Goal: Transaction & Acquisition: Purchase product/service

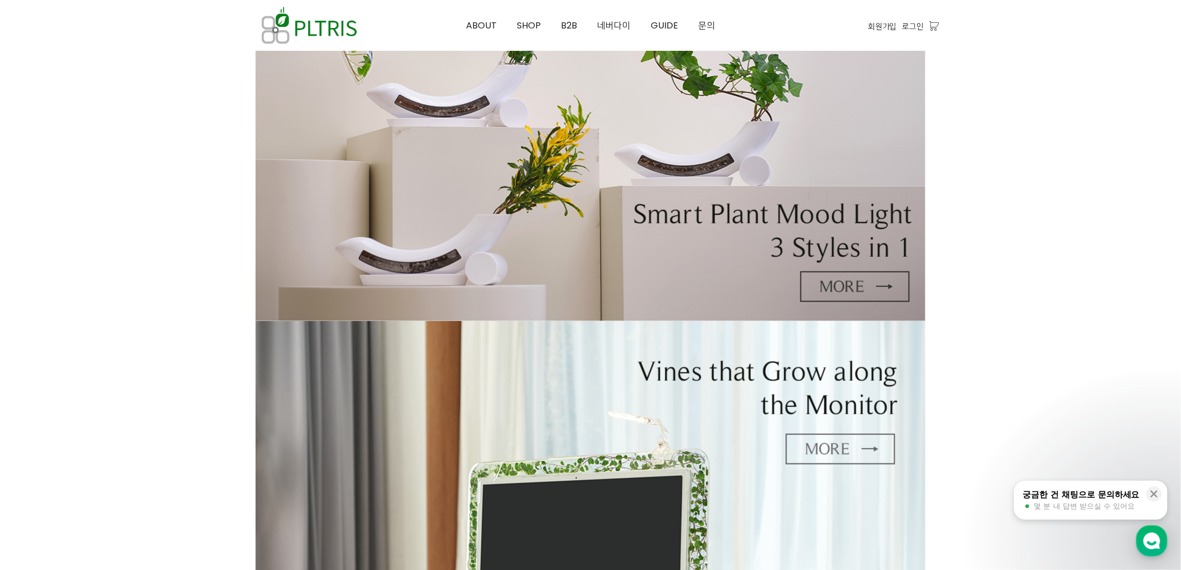
scroll to position [62, 0]
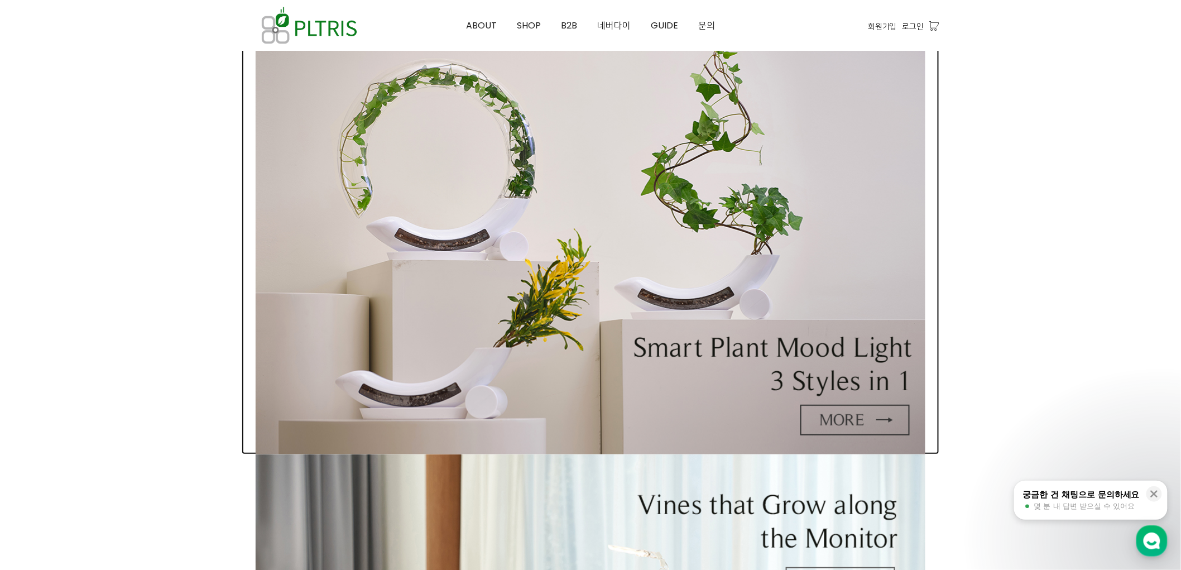
click at [674, 180] on img at bounding box center [591, 233] width 670 height 443
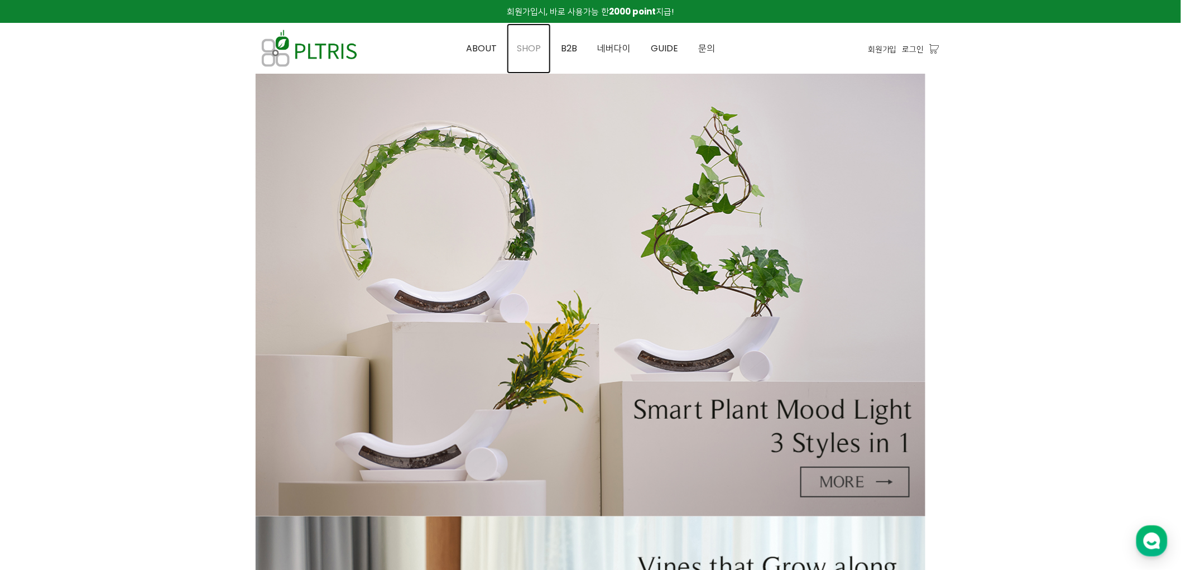
click at [532, 48] on span "SHOP" at bounding box center [529, 48] width 24 height 13
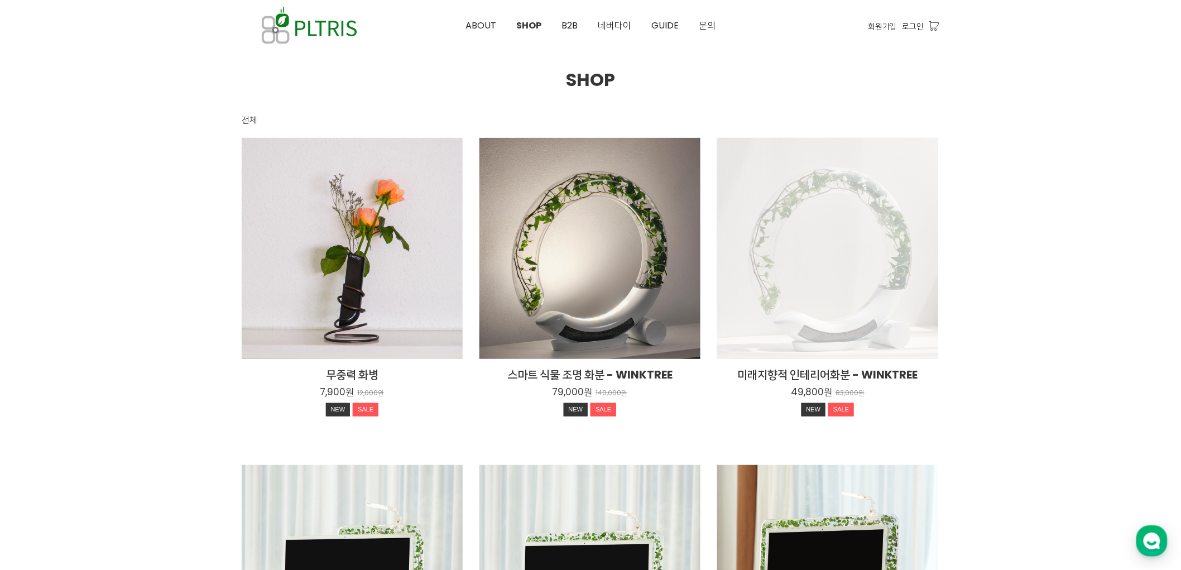
scroll to position [124, 0]
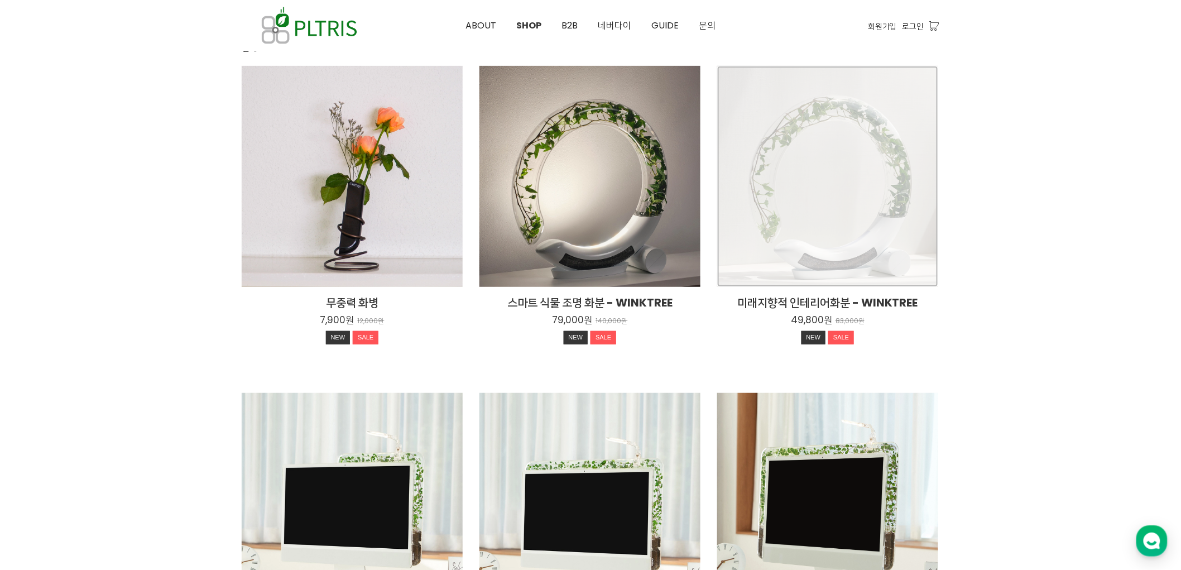
click at [857, 183] on div "미래지향적 인테리어화분 - WINKTREE 49,800원 83,000원 NEW SALE" at bounding box center [827, 176] width 221 height 221
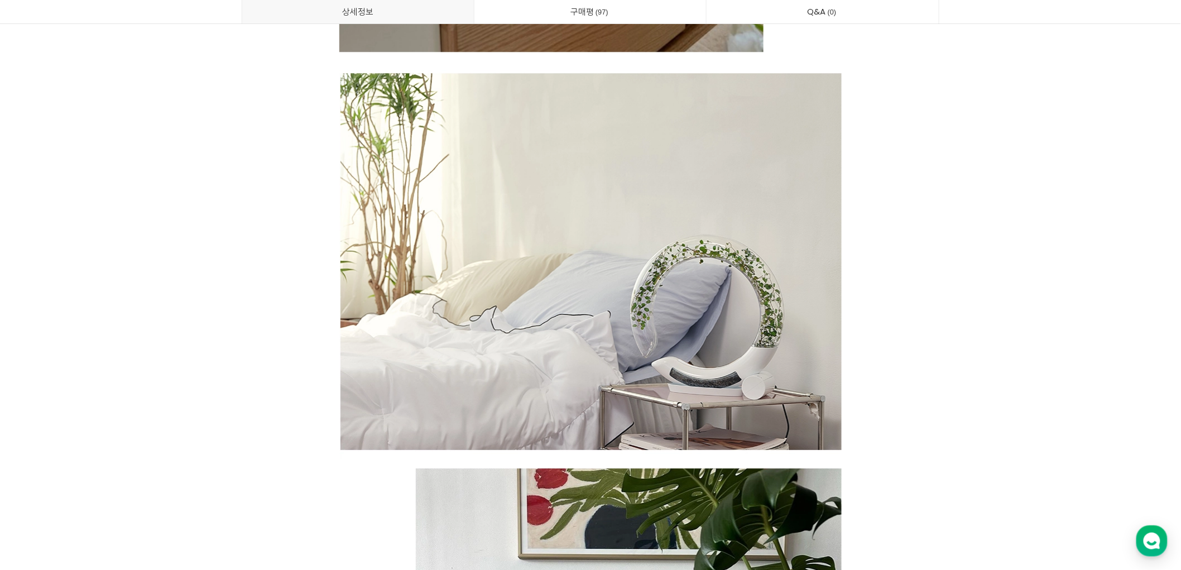
scroll to position [1488, 0]
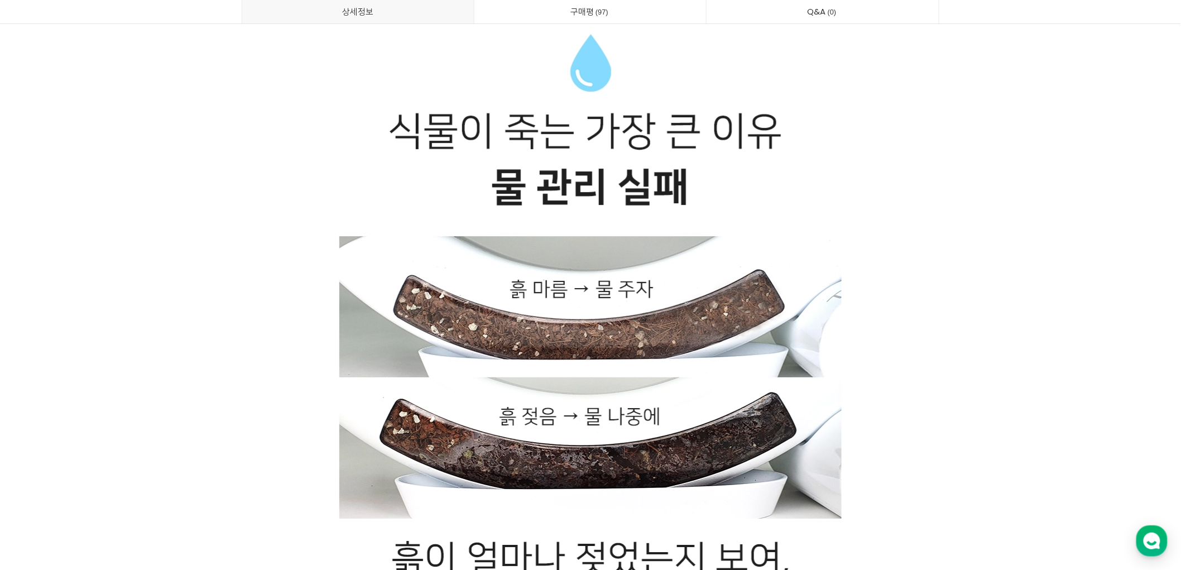
scroll to position [3163, 0]
